Goal: Task Accomplishment & Management: Use online tool/utility

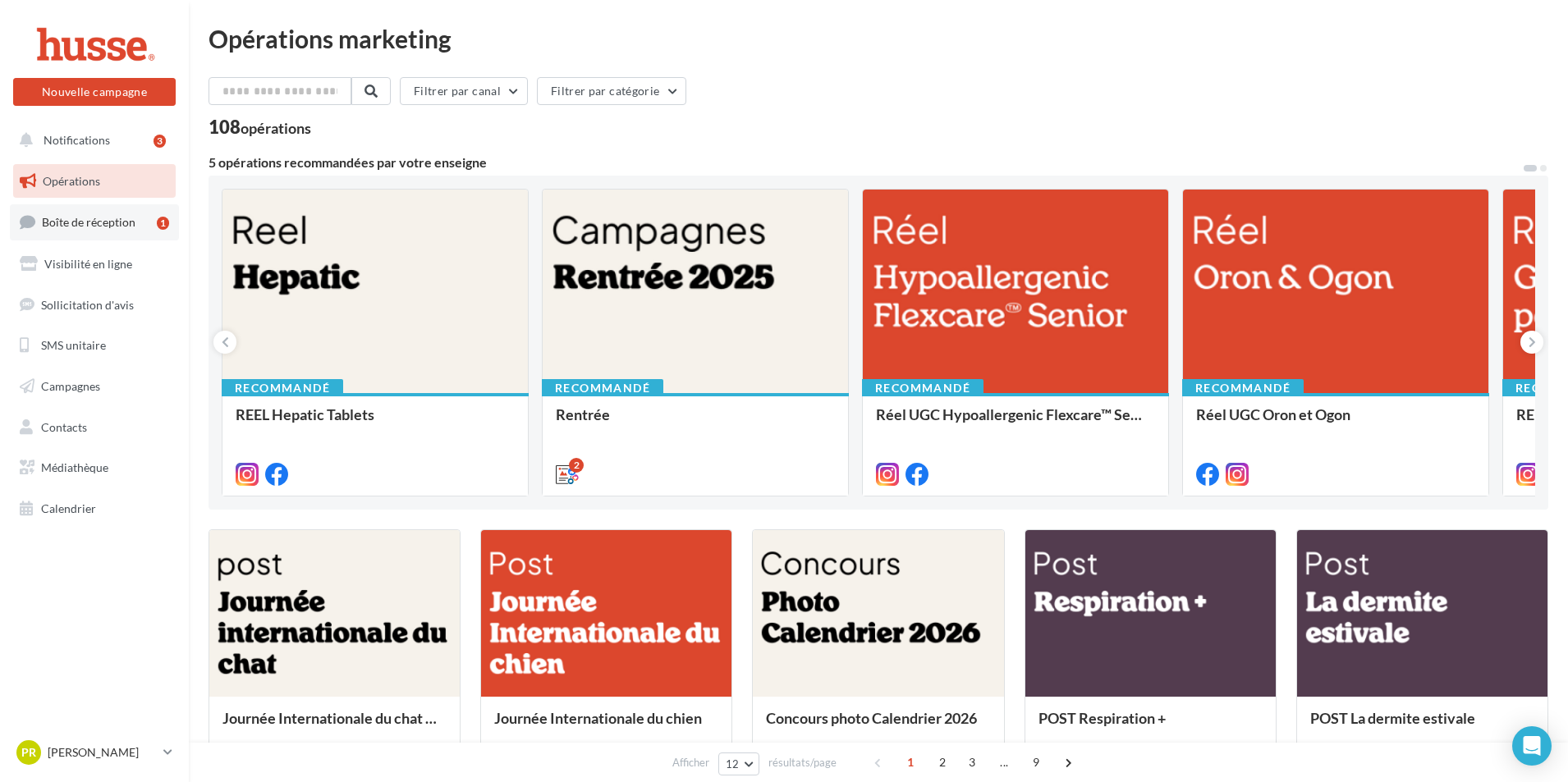
click at [104, 227] on span "Boîte de réception" at bounding box center [89, 222] width 93 height 14
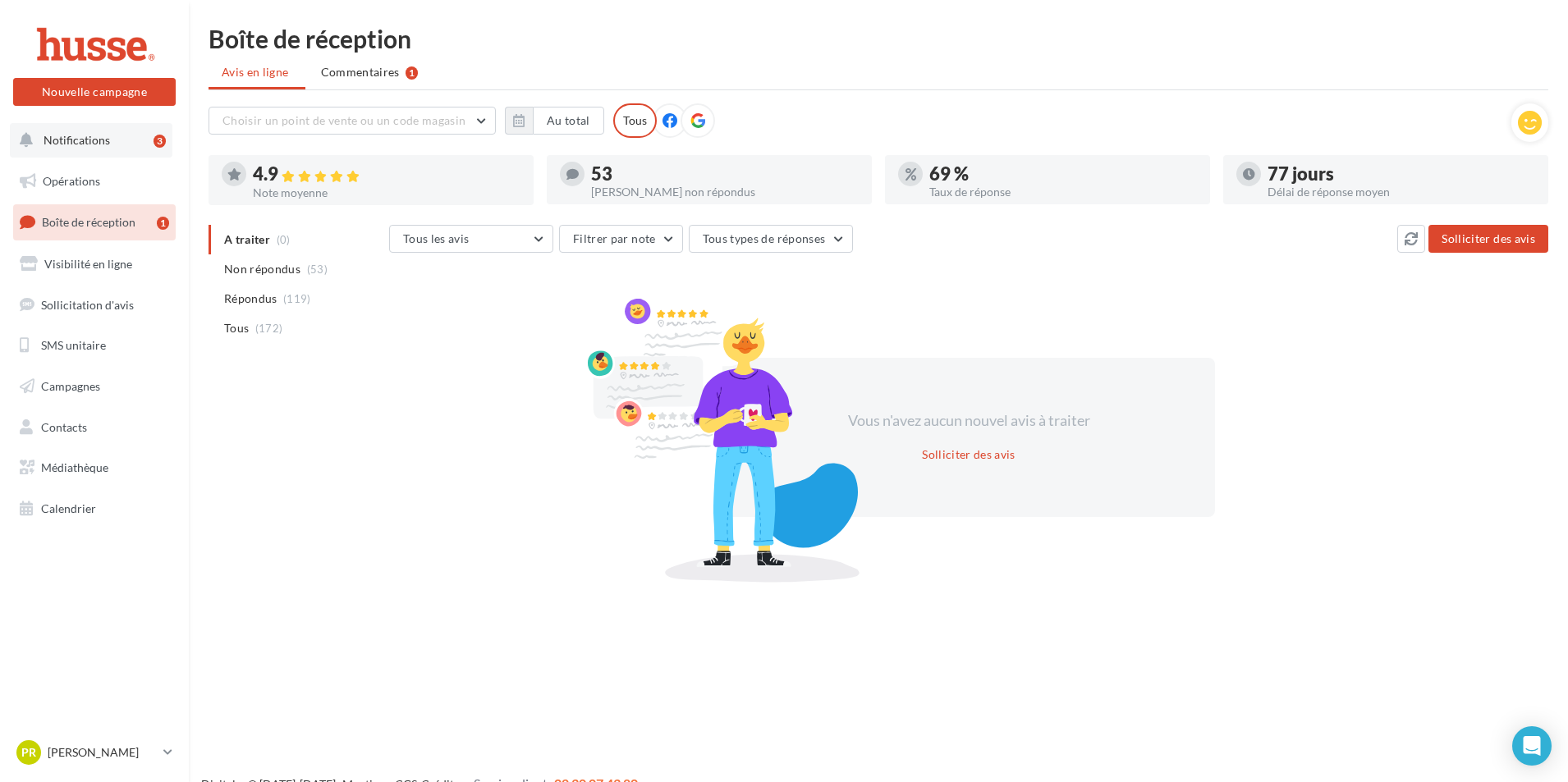
click at [80, 139] on span "Notifications" at bounding box center [77, 140] width 66 height 14
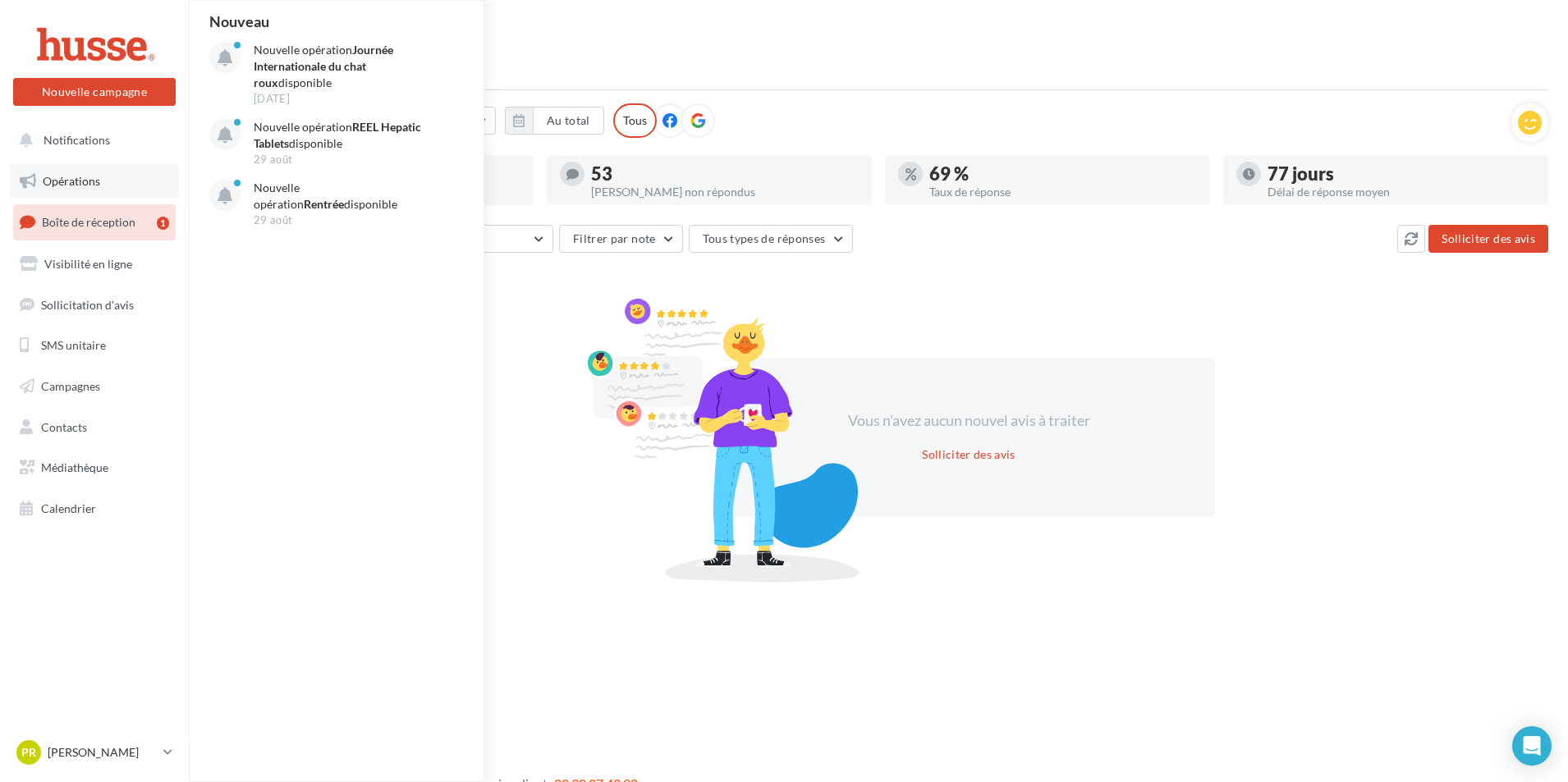
click at [82, 176] on span "Opérations" at bounding box center [72, 181] width 57 height 14
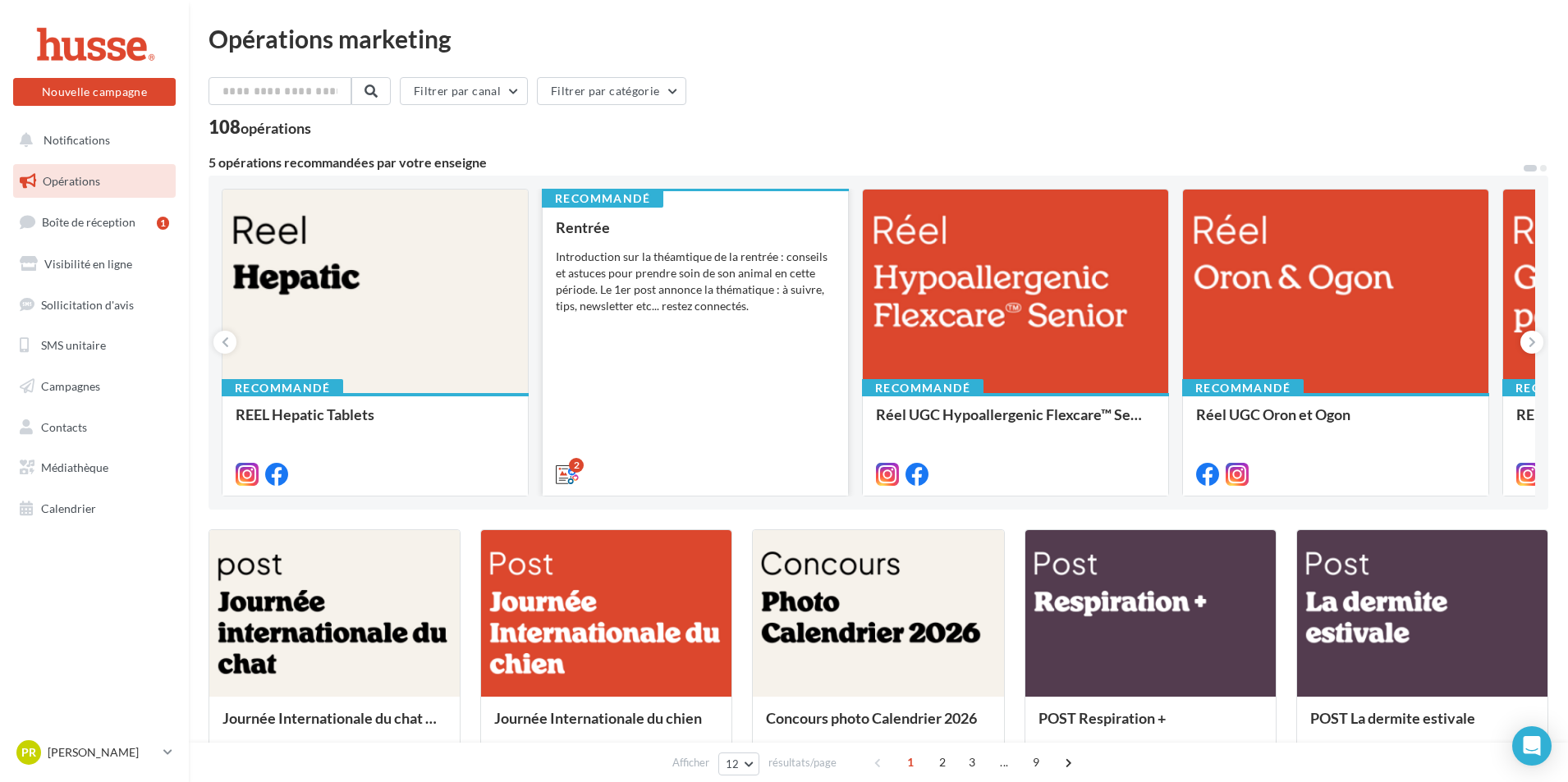
click at [728, 367] on div "Rentrée Introduction sur la théamtique de la rentrée : conseils et astuces pour…" at bounding box center [694, 350] width 279 height 262
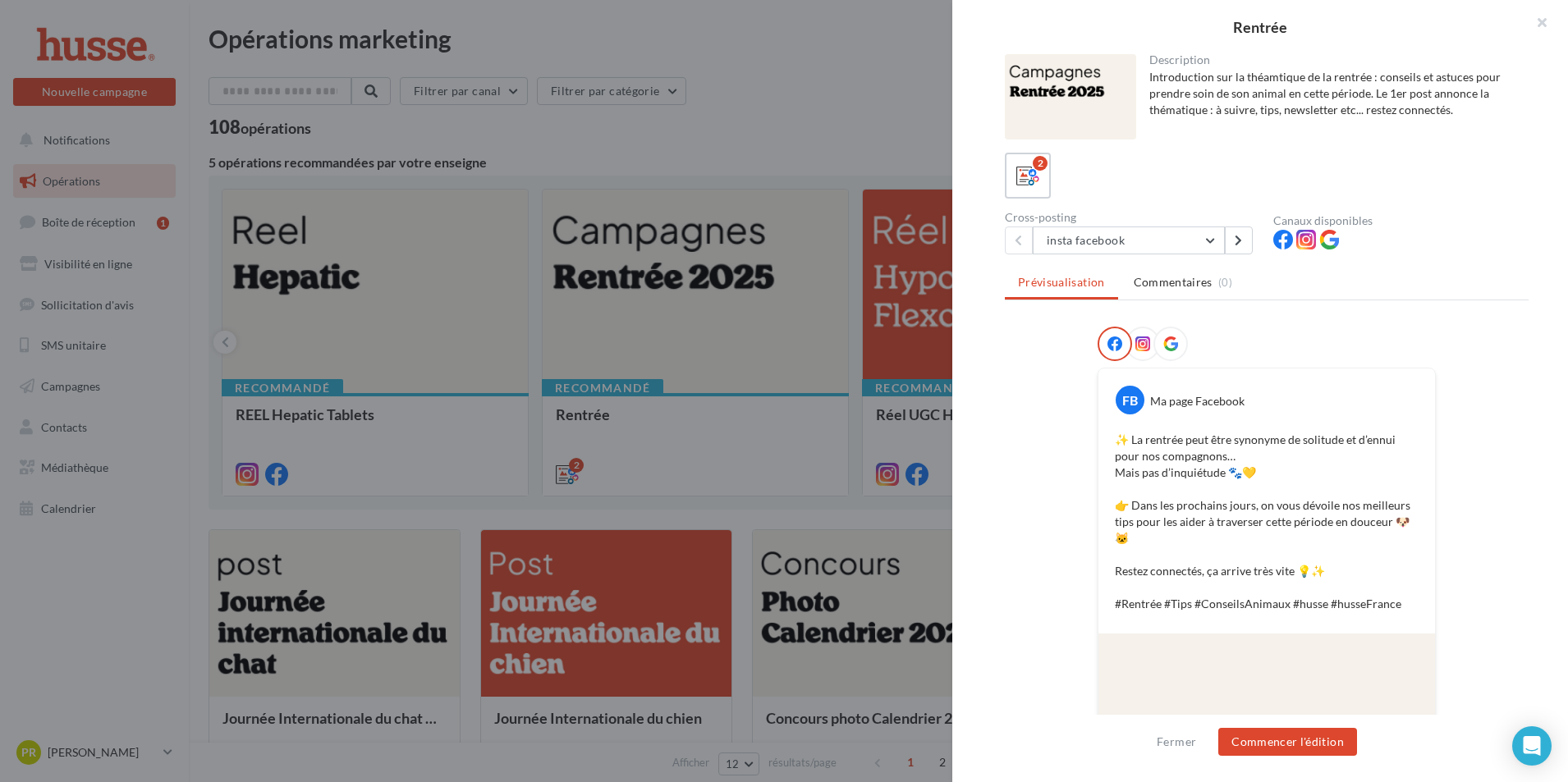
click at [740, 121] on div at bounding box center [784, 391] width 1568 height 782
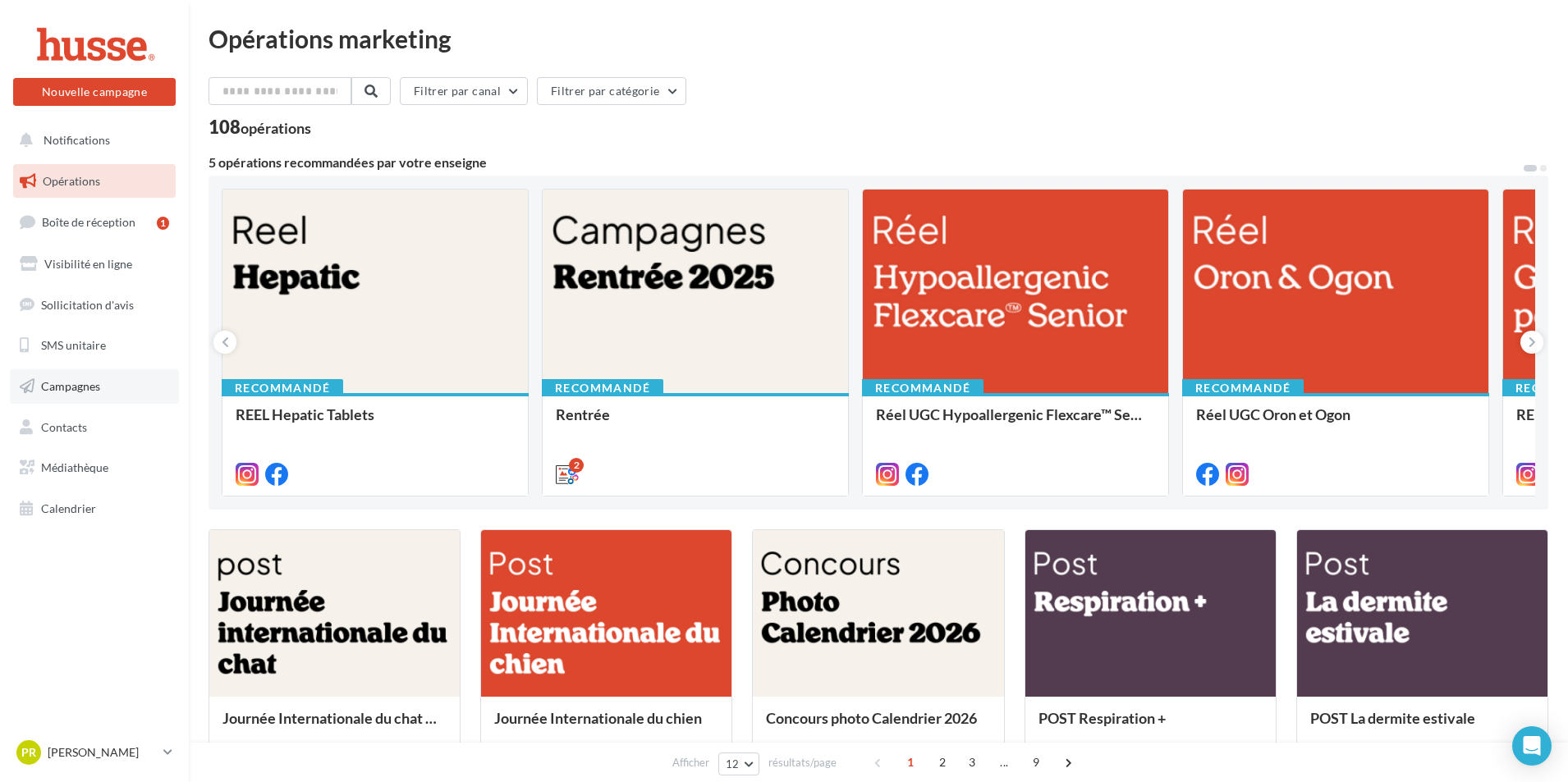
click at [99, 400] on link "Campagnes" at bounding box center [94, 386] width 169 height 34
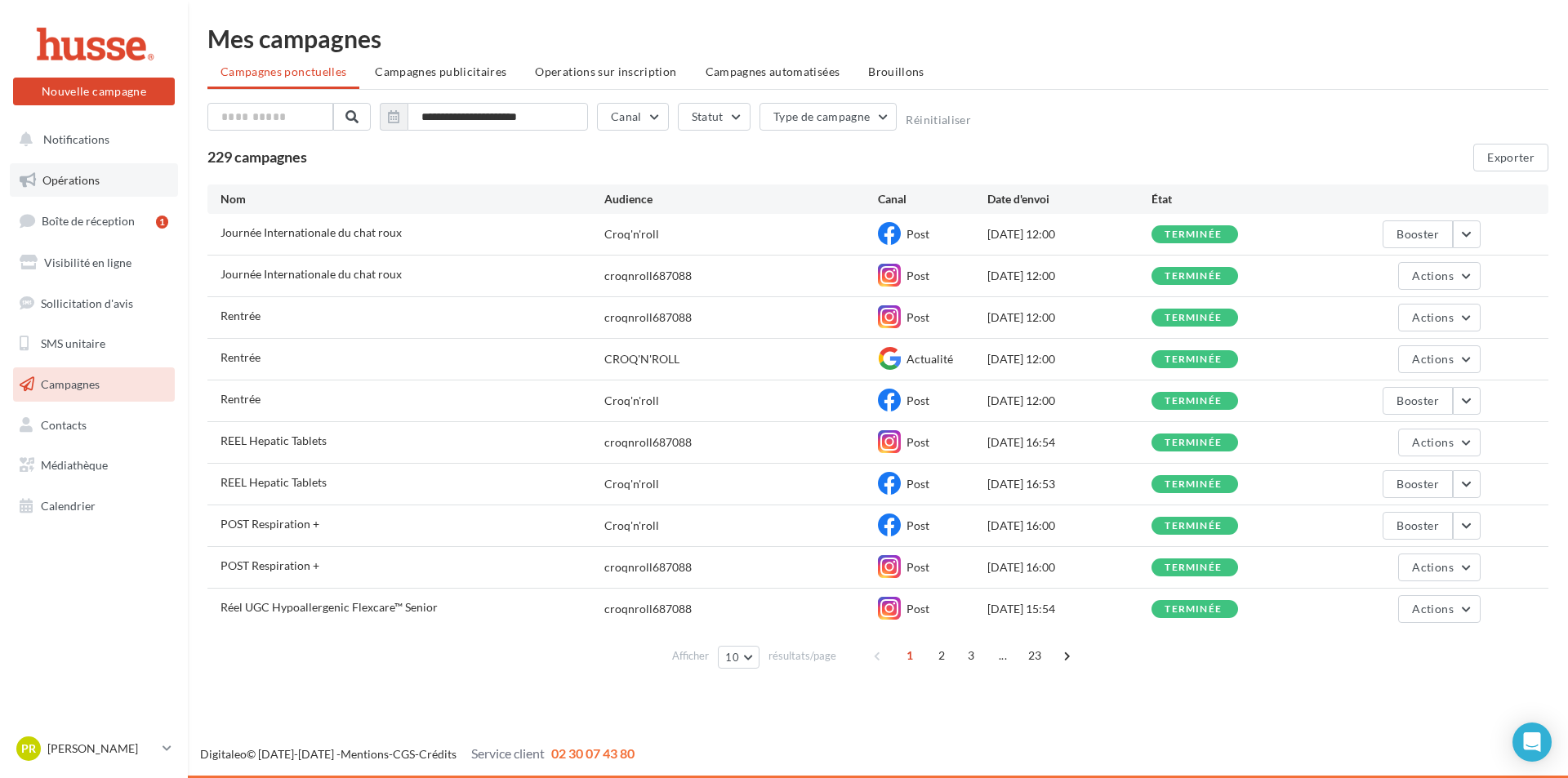
click at [69, 176] on span "Opérations" at bounding box center [71, 180] width 57 height 14
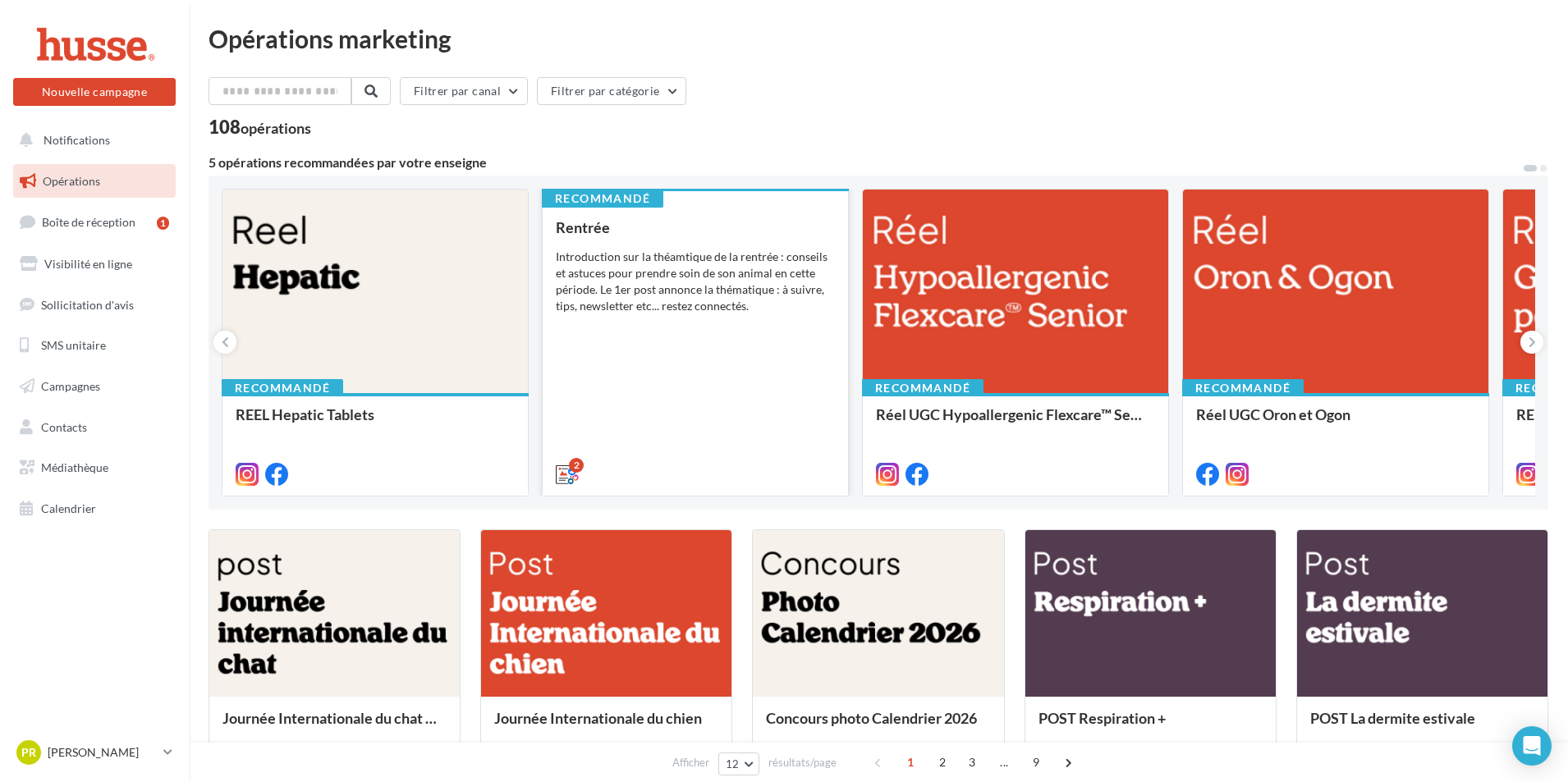
click at [719, 432] on div "Rentrée Introduction sur la théamtique de la rentrée : conseils et astuces pour…" at bounding box center [694, 350] width 279 height 262
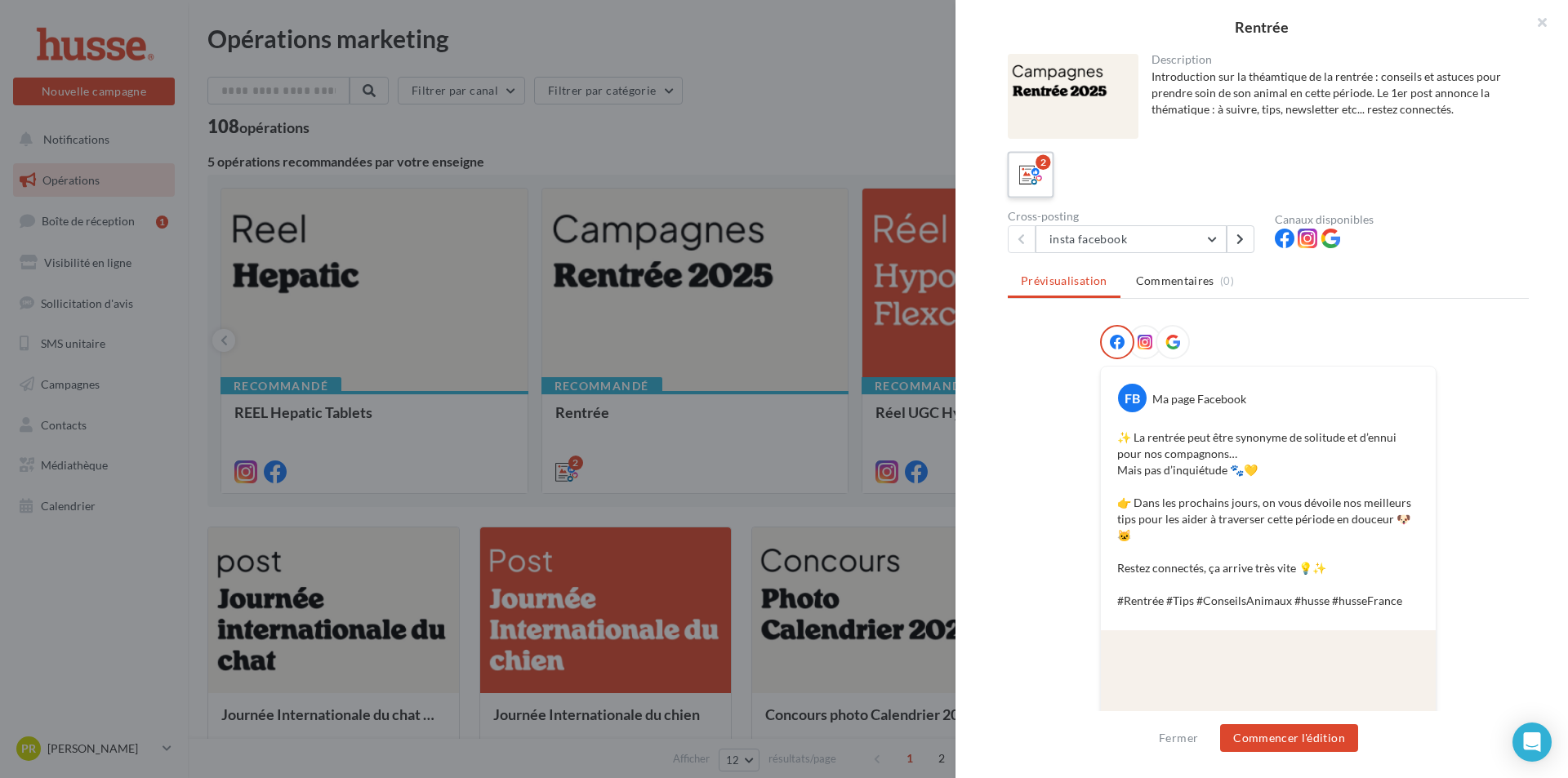
click at [1046, 175] on div "2" at bounding box center [1031, 176] width 30 height 30
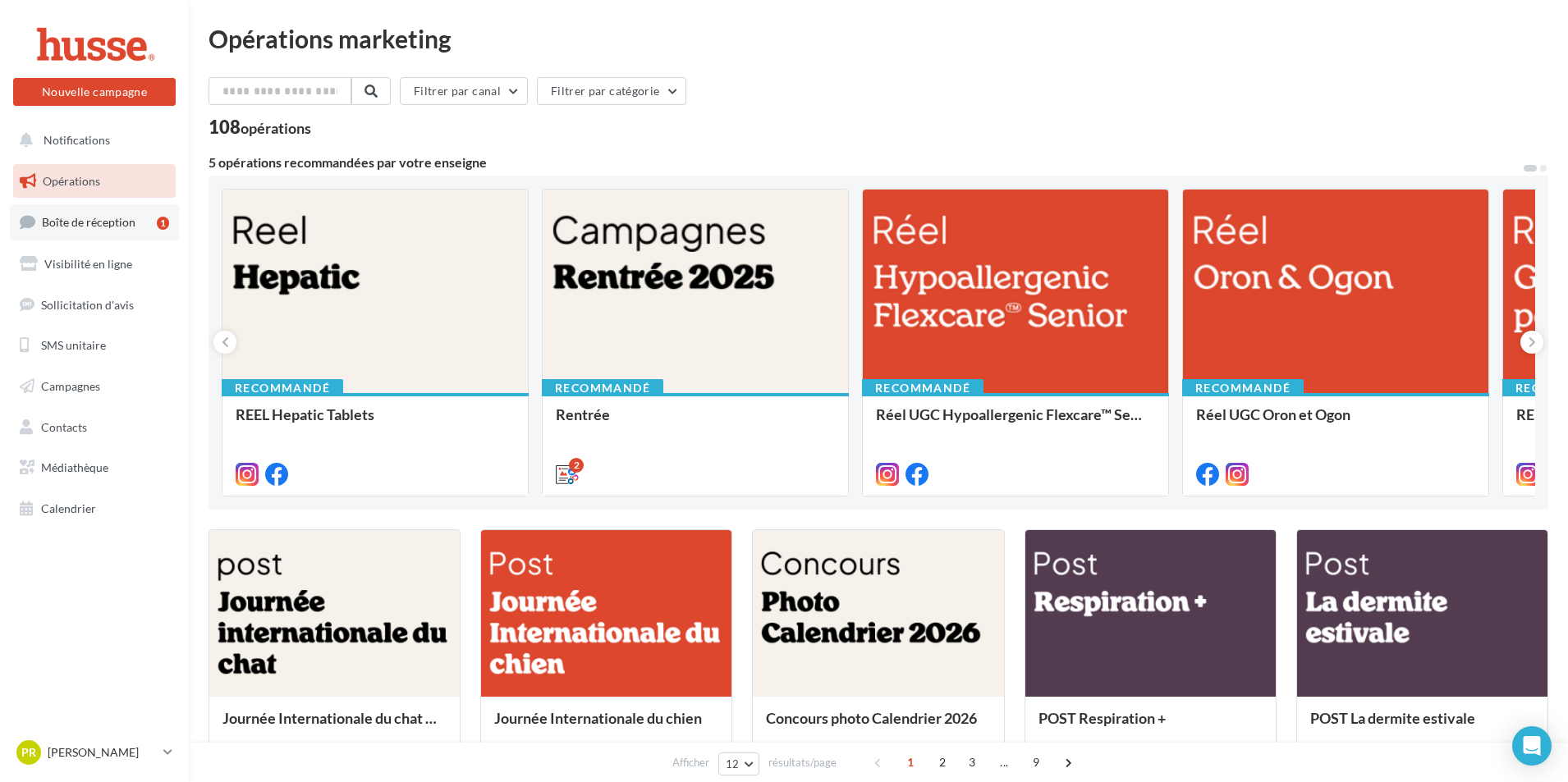
click at [103, 230] on link "Boîte de réception 1" at bounding box center [94, 221] width 169 height 35
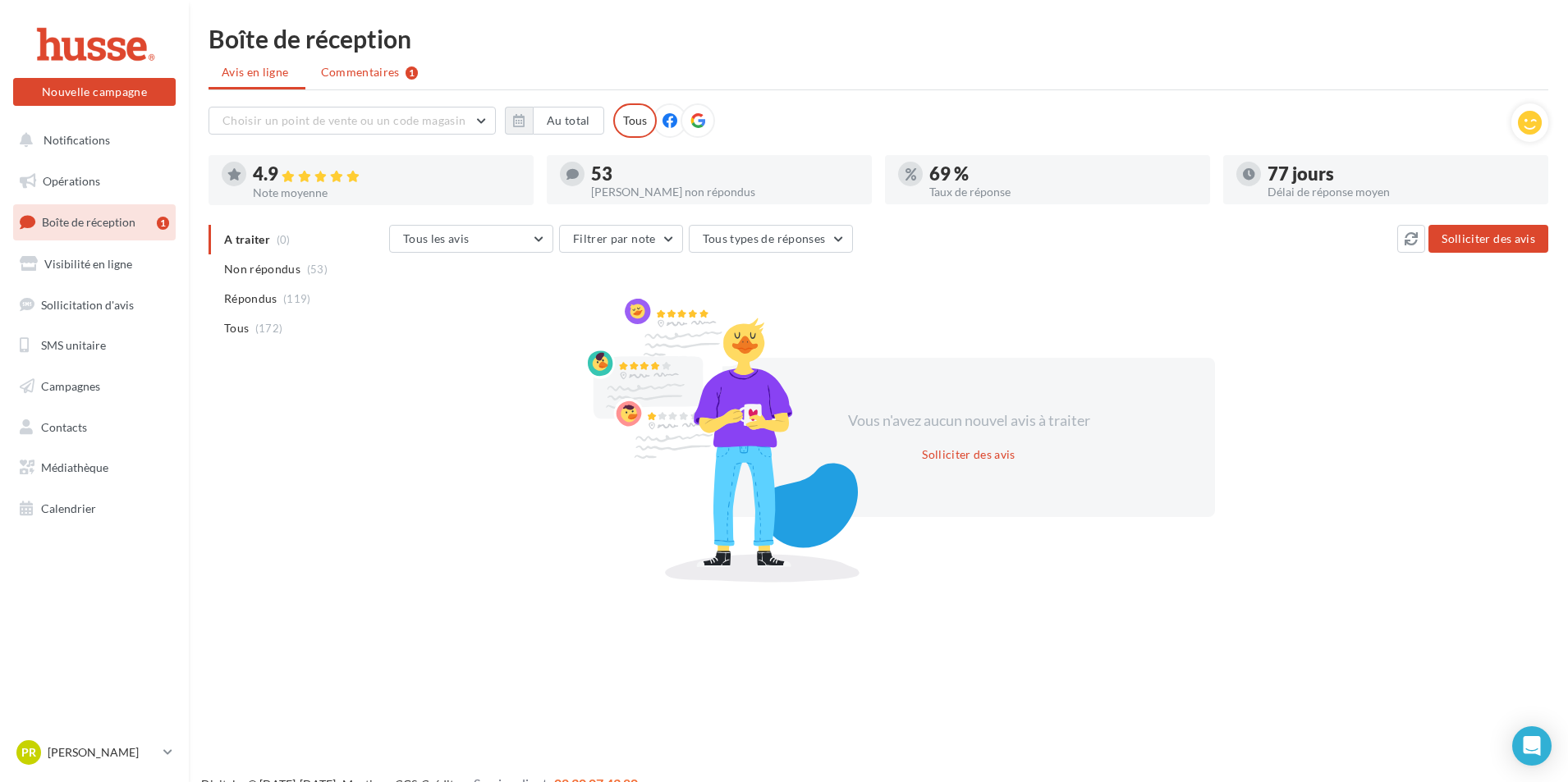
click at [376, 79] on span "Commentaires" at bounding box center [360, 72] width 79 height 16
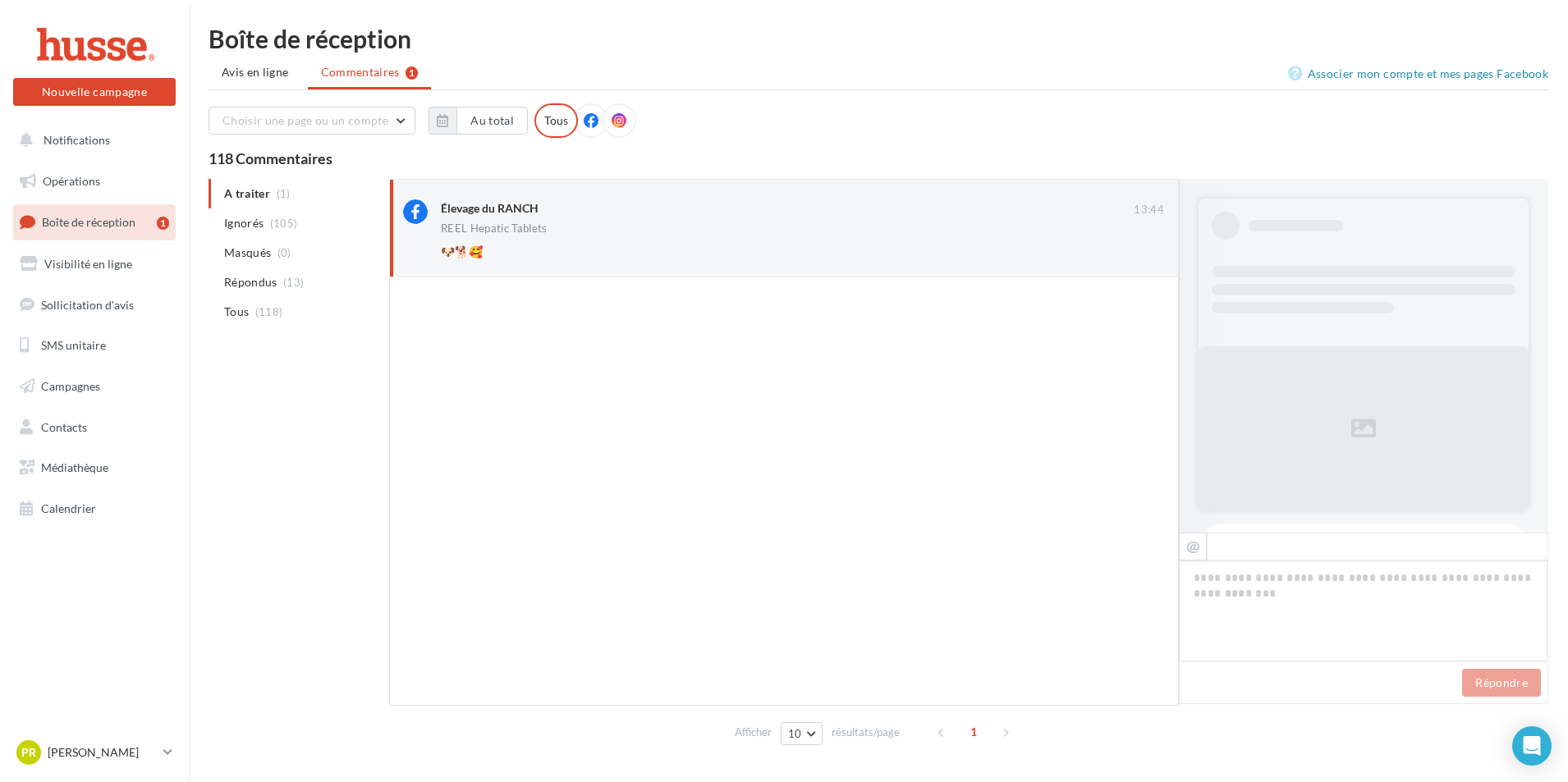
scroll to position [655, 0]
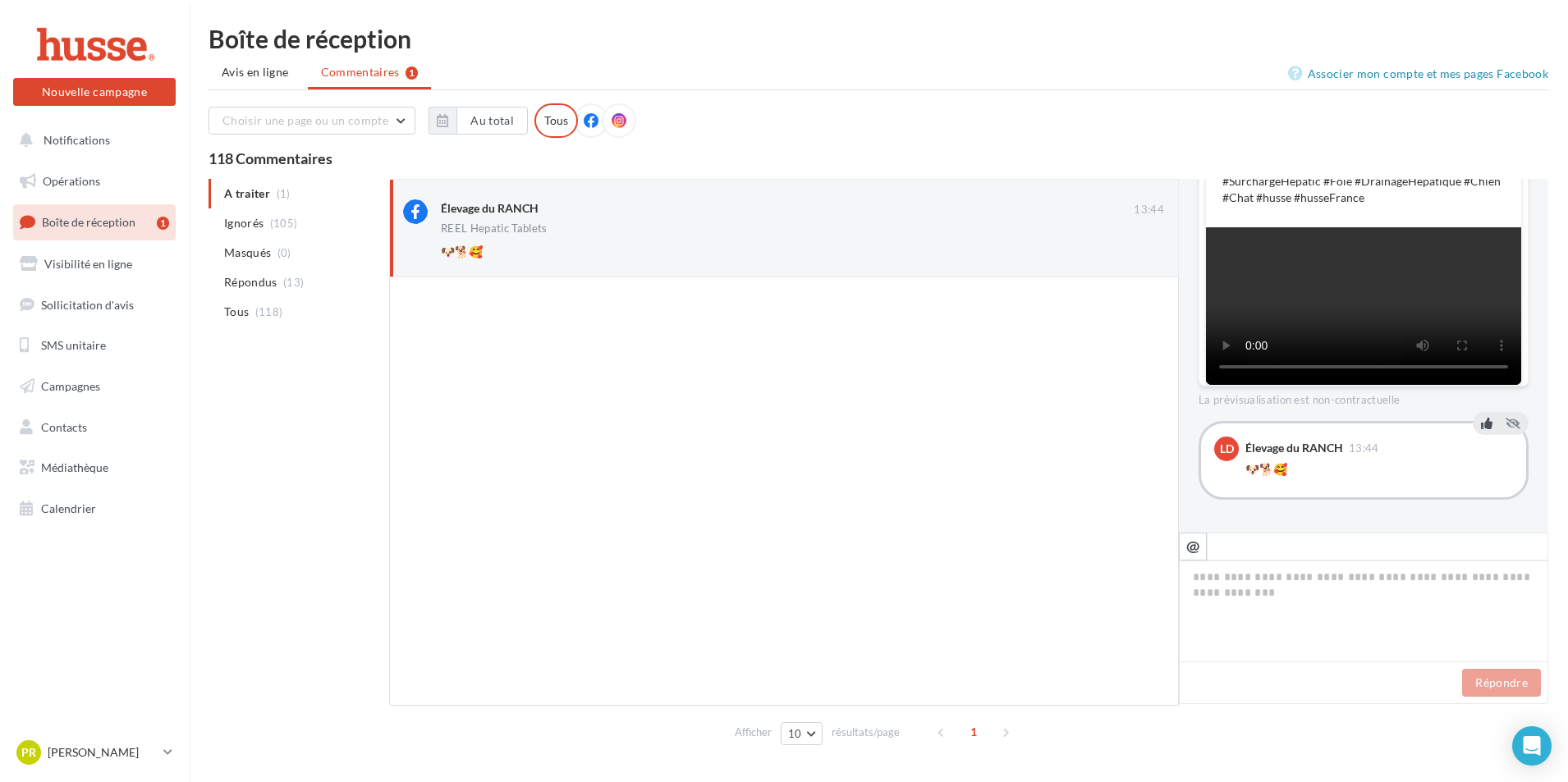
click at [1481, 422] on icon at bounding box center [1486, 423] width 12 height 12
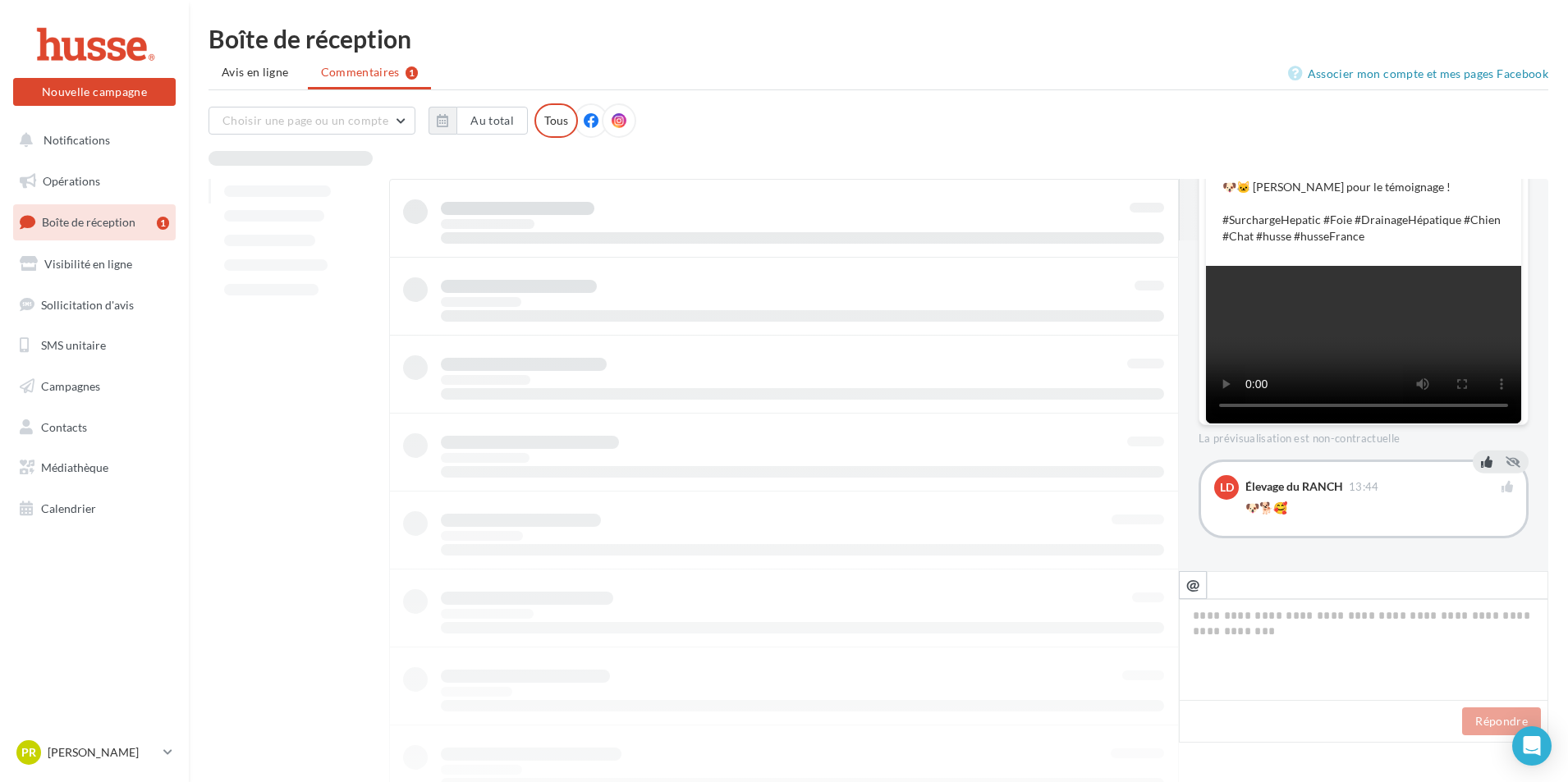
scroll to position [616, 0]
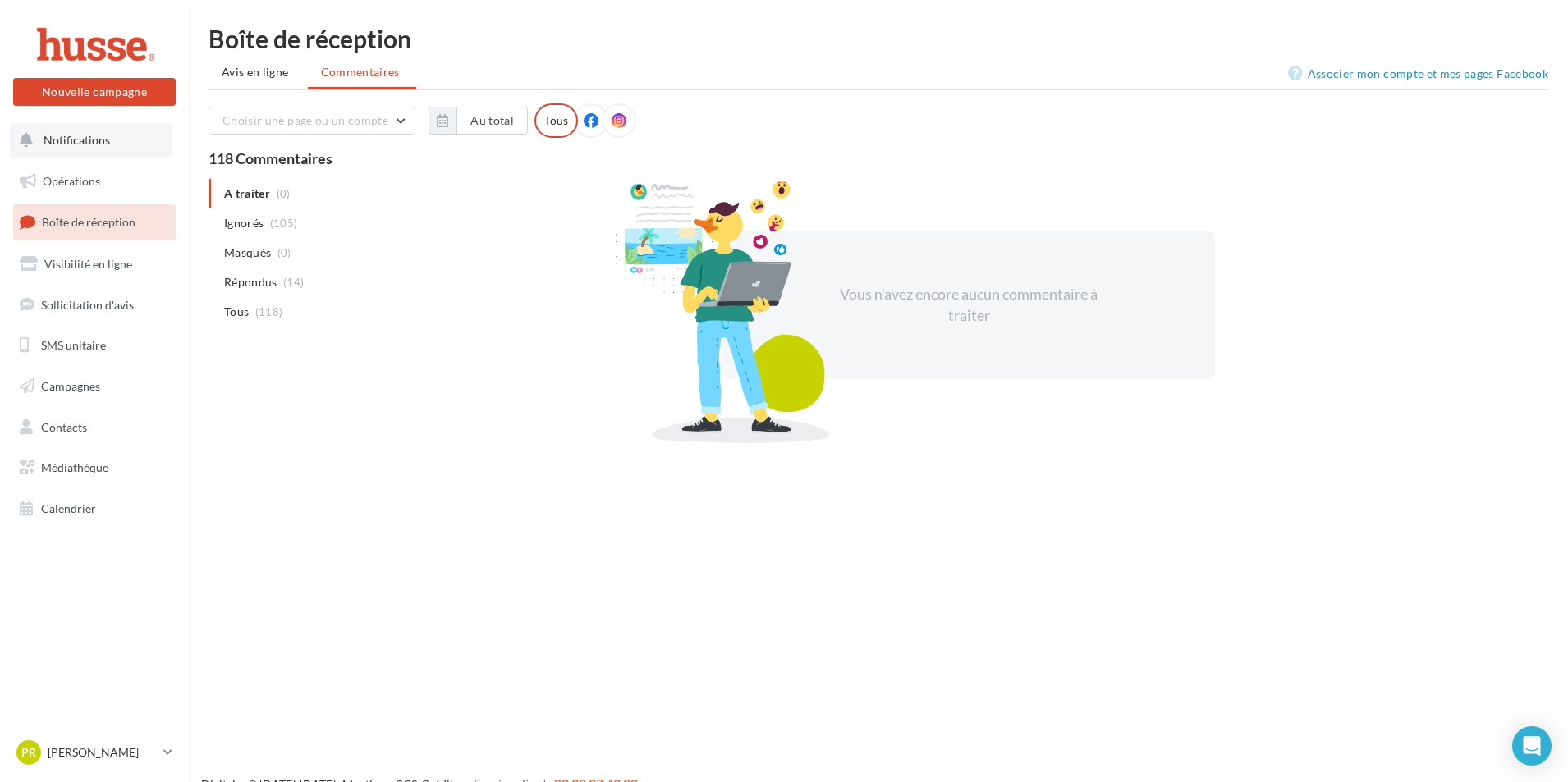
click at [90, 142] on span "Notifications" at bounding box center [77, 140] width 66 height 14
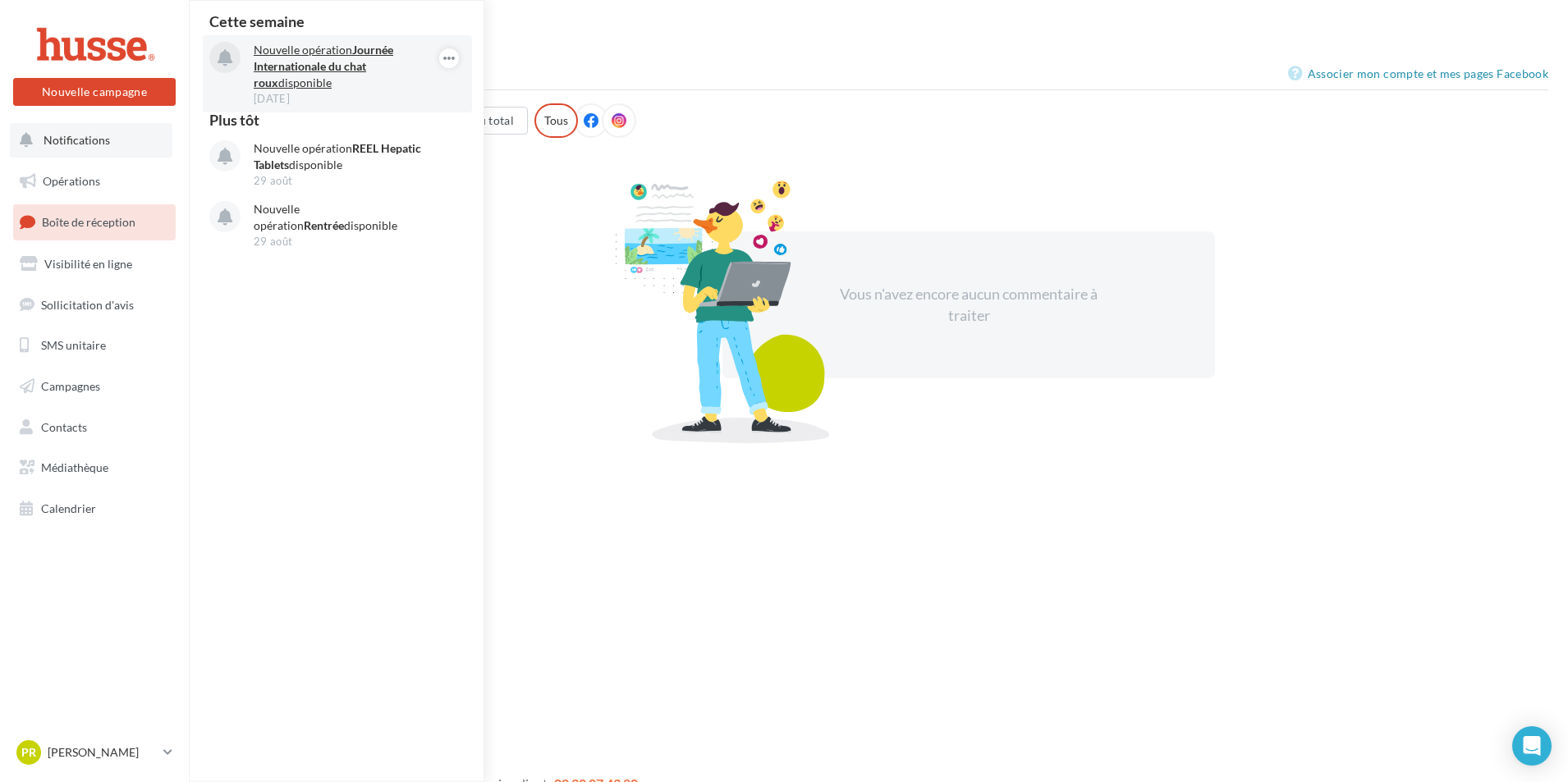
drag, startPoint x: 392, startPoint y: 151, endPoint x: 386, endPoint y: 106, distance: 45.4
click at [386, 109] on div "Cette semaine Nouvelle opération Journée Internationale du chat roux disponible…" at bounding box center [338, 391] width 296 height 780
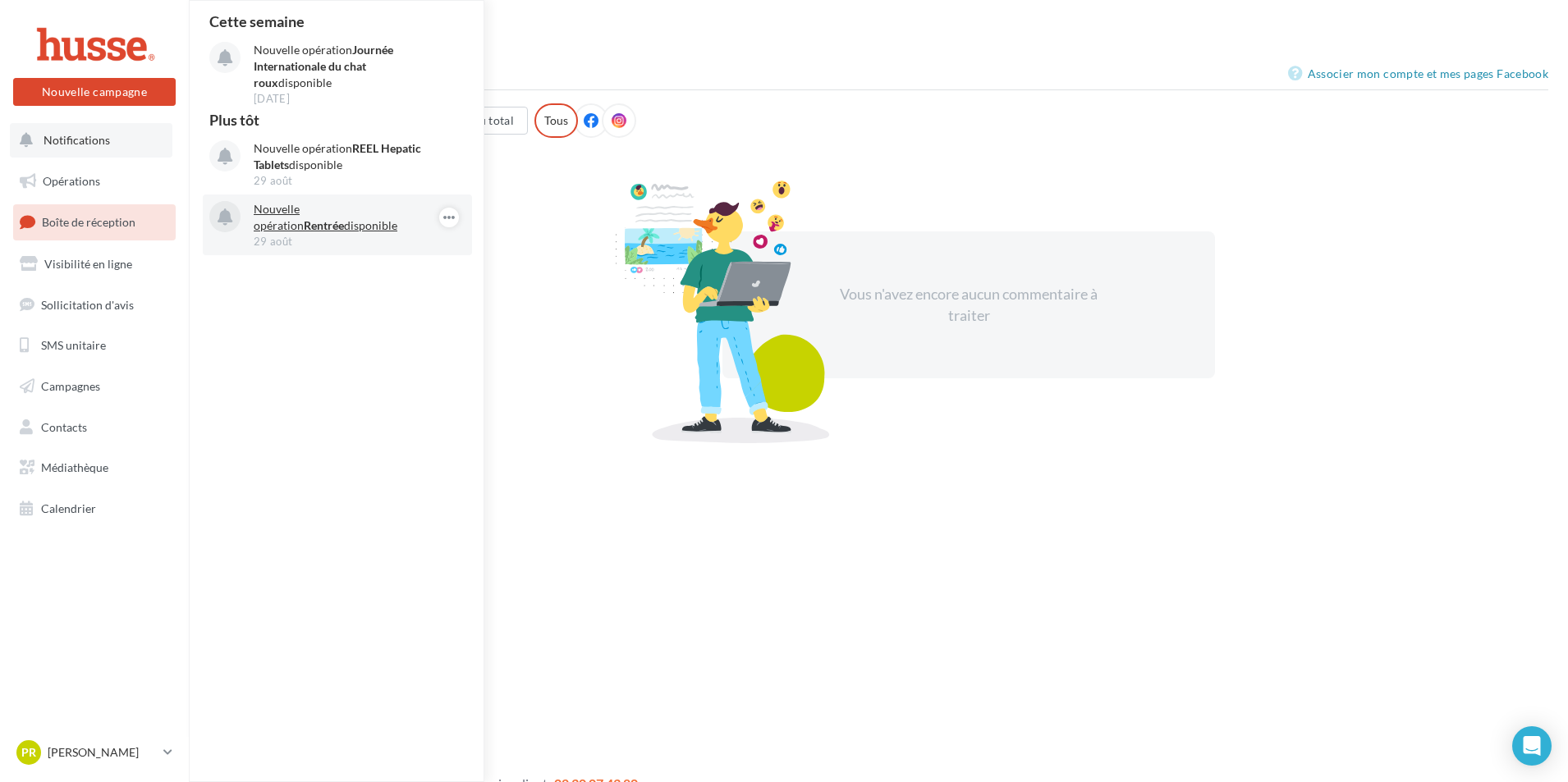
click at [344, 219] on strong "Rentrée" at bounding box center [323, 226] width 40 height 14
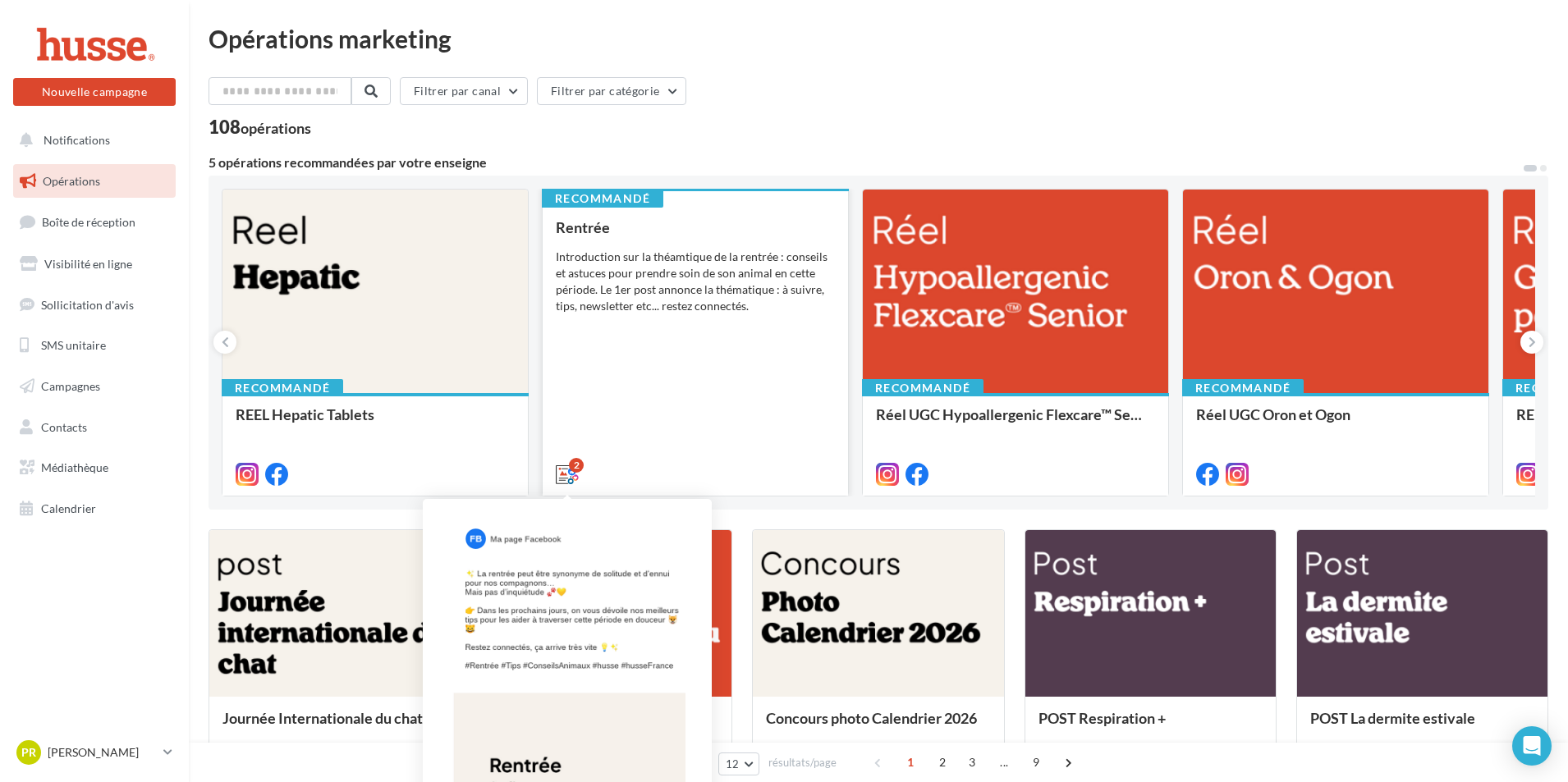
click at [572, 464] on div "2" at bounding box center [576, 465] width 14 height 14
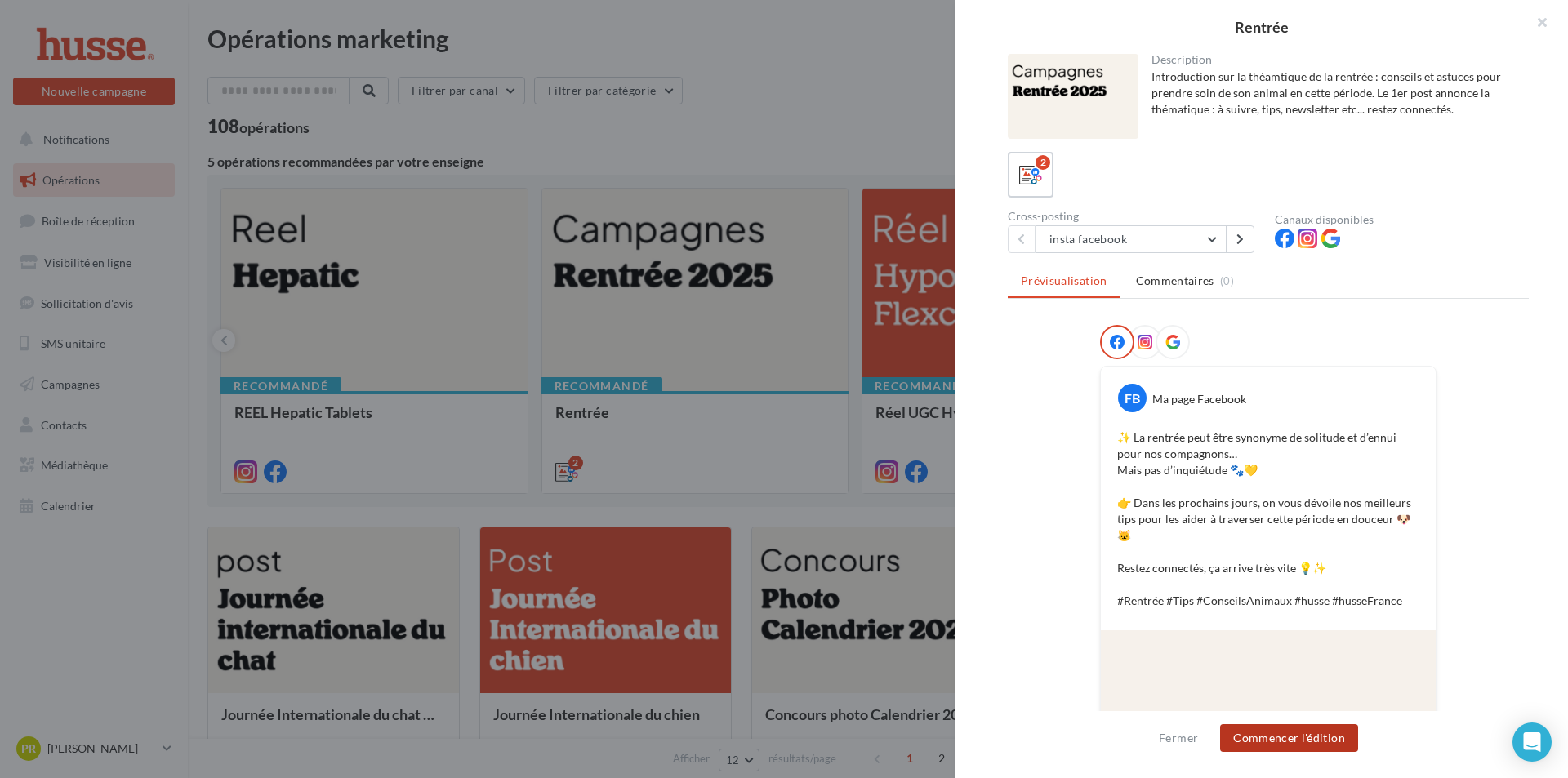
click at [1305, 745] on button "Commencer l'édition" at bounding box center [1289, 738] width 138 height 28
